Goal: Transaction & Acquisition: Purchase product/service

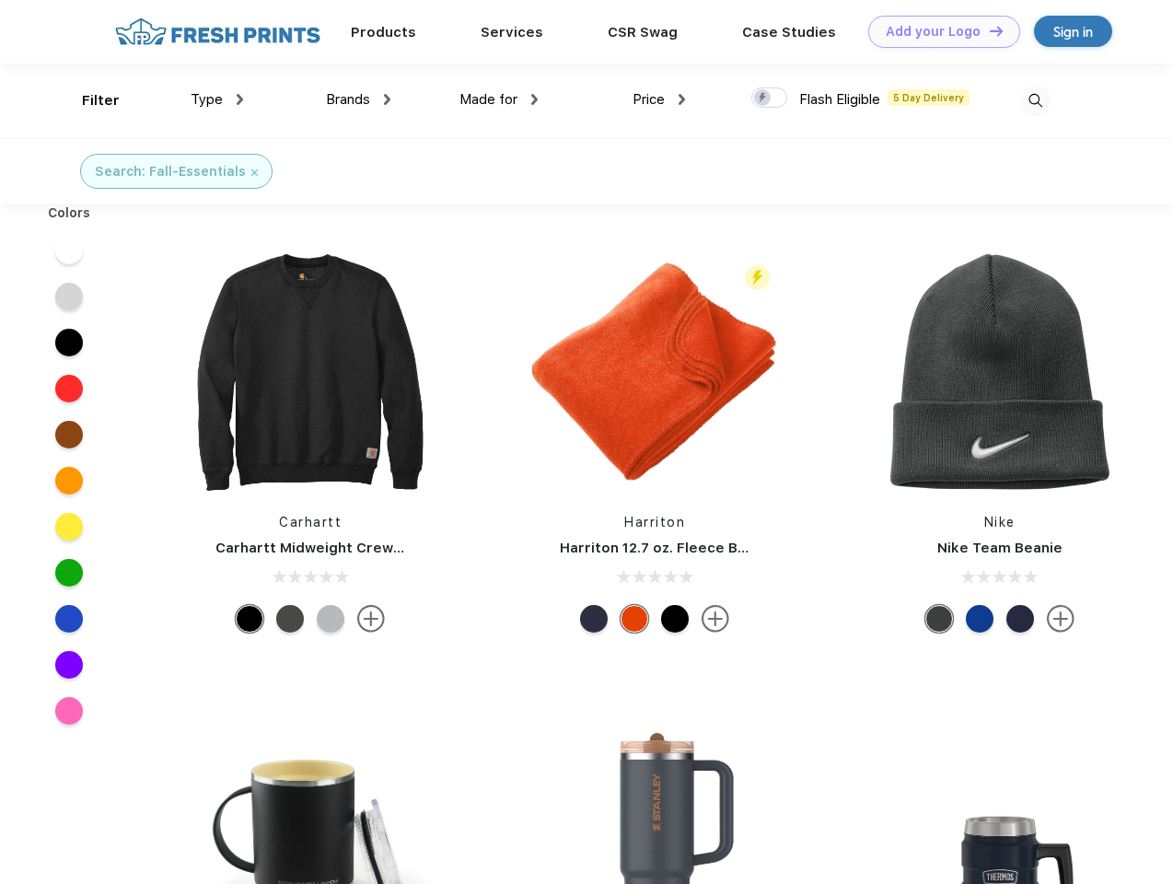
scroll to position [1, 0]
click at [937, 31] on link "Add your Logo Design Tool" at bounding box center [944, 32] width 152 height 32
click at [0, 0] on div "Design Tool" at bounding box center [0, 0] width 0 height 0
click at [988, 30] on link "Add your Logo Design Tool" at bounding box center [944, 32] width 152 height 32
click at [88, 100] on div "Filter" at bounding box center [101, 100] width 38 height 21
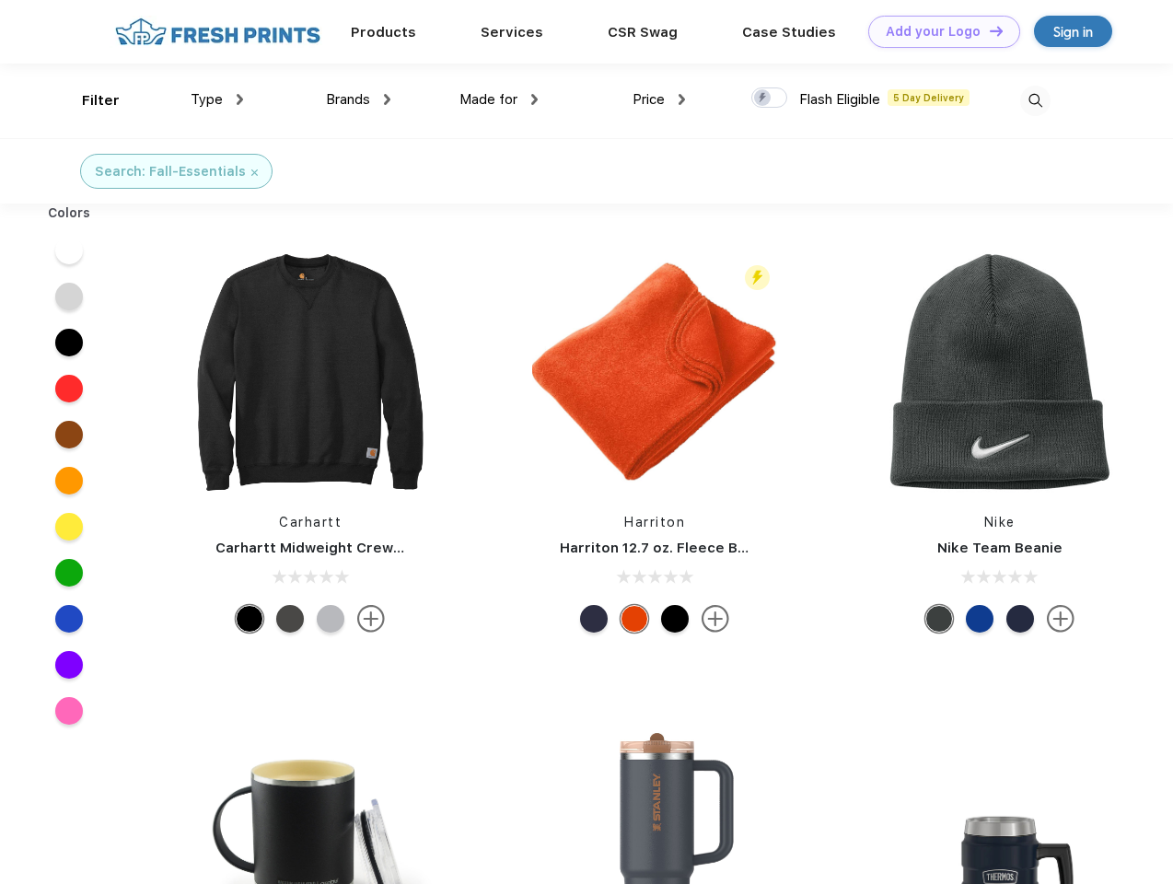
click at [217, 99] on span "Type" at bounding box center [207, 99] width 32 height 17
click at [358, 99] on span "Brands" at bounding box center [348, 99] width 44 height 17
click at [499, 99] on span "Made for" at bounding box center [488, 99] width 58 height 17
click at [659, 99] on span "Price" at bounding box center [648, 99] width 32 height 17
click at [770, 98] on div at bounding box center [769, 97] width 36 height 20
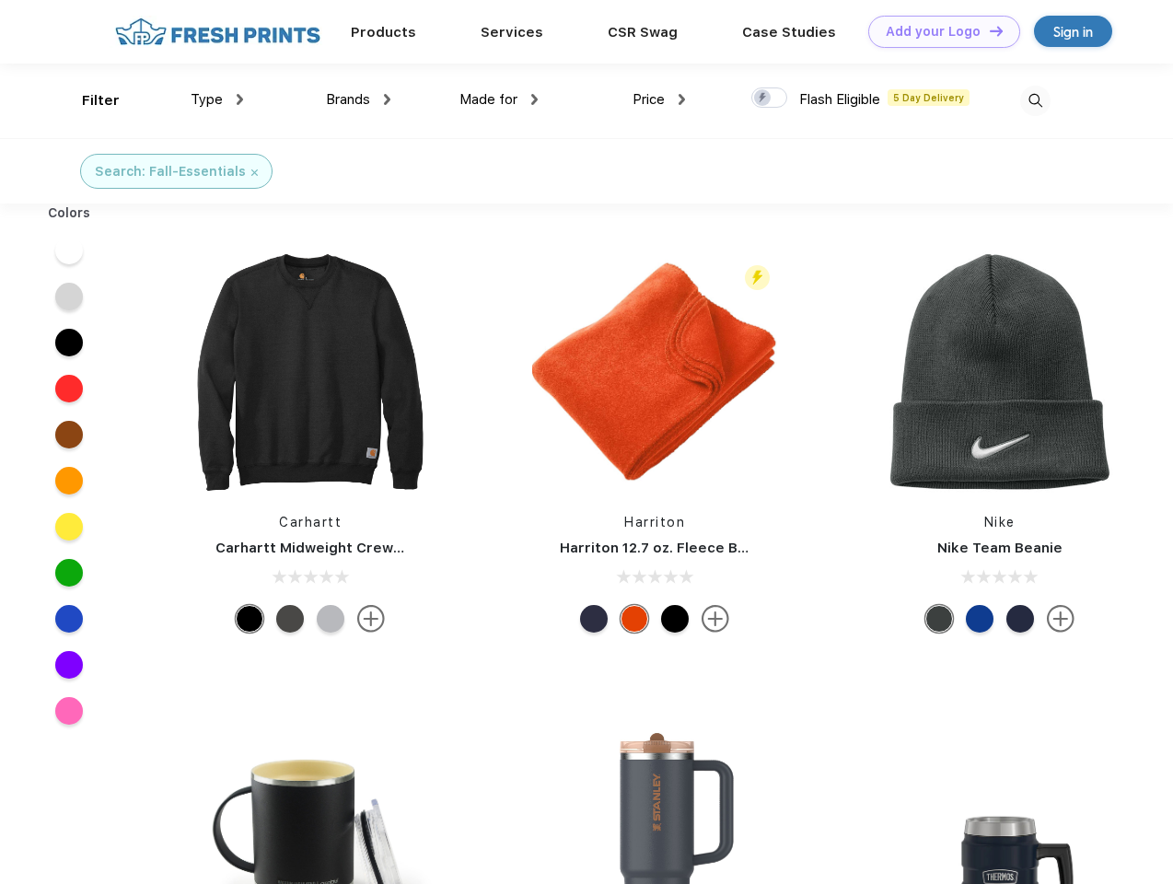
click at [763, 98] on input "checkbox" at bounding box center [757, 93] width 12 height 12
click at [1035, 100] on img at bounding box center [1035, 101] width 30 height 30
